Goal: Find specific page/section: Find specific page/section

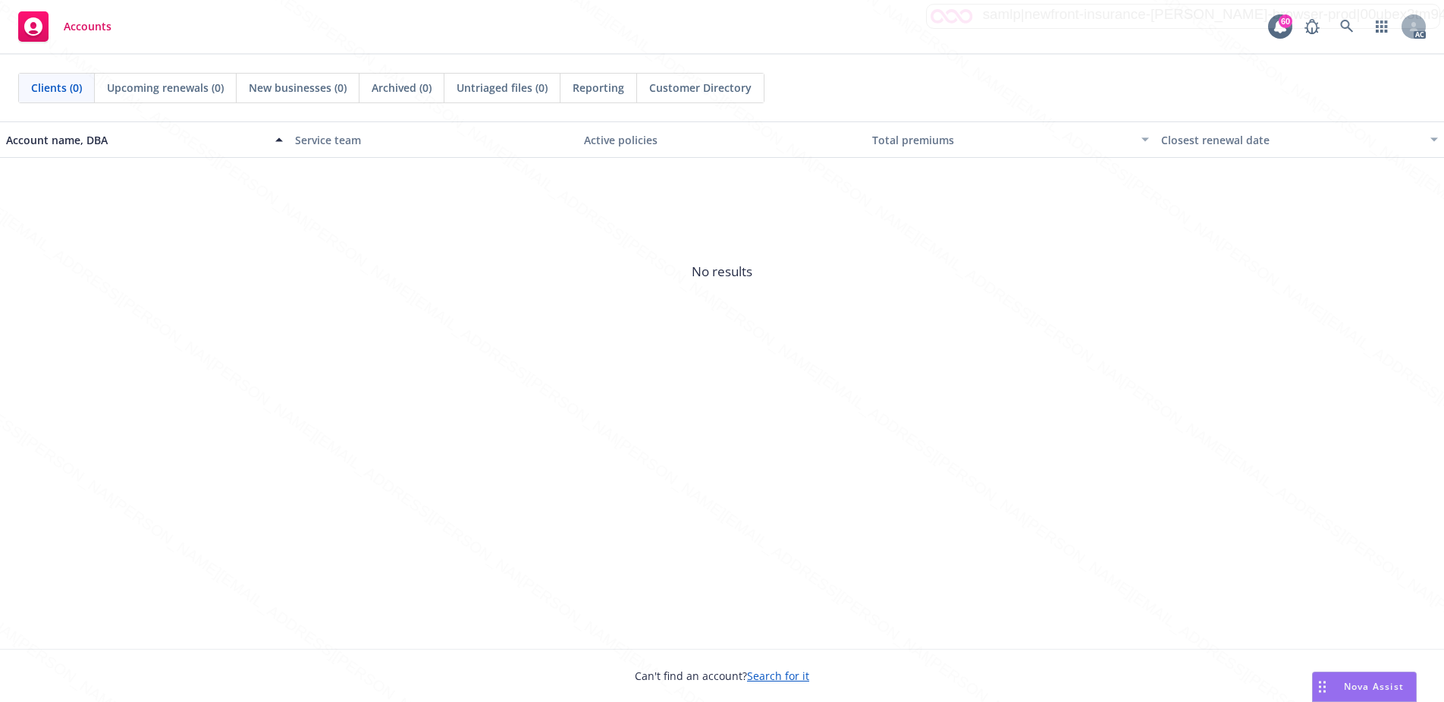
click at [680, 268] on span "No results" at bounding box center [722, 272] width 1444 height 228
